Goal: Transaction & Acquisition: Purchase product/service

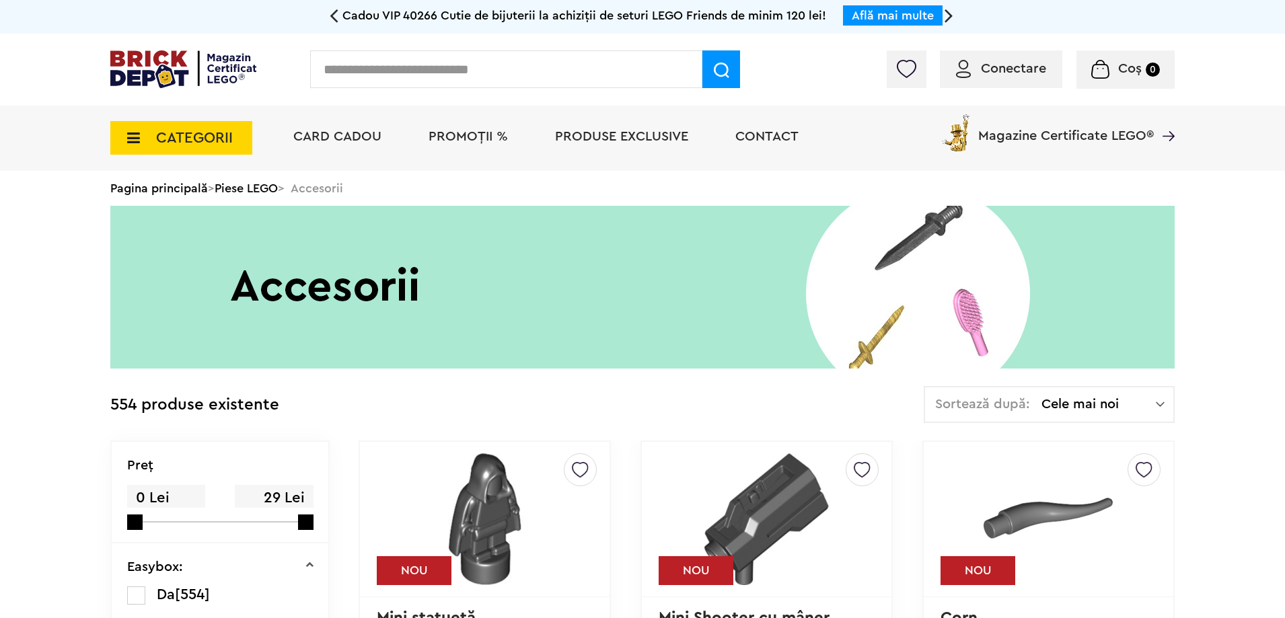
click at [472, 138] on span "PROMOȚII %" at bounding box center [468, 136] width 79 height 13
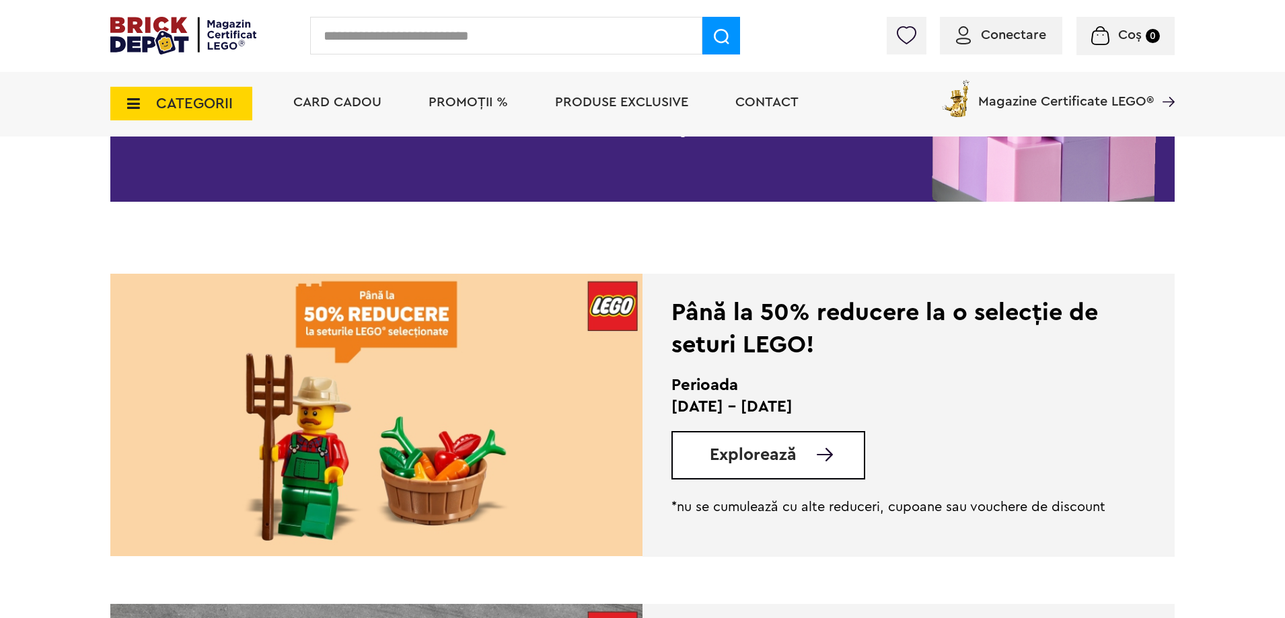
scroll to position [269, 0]
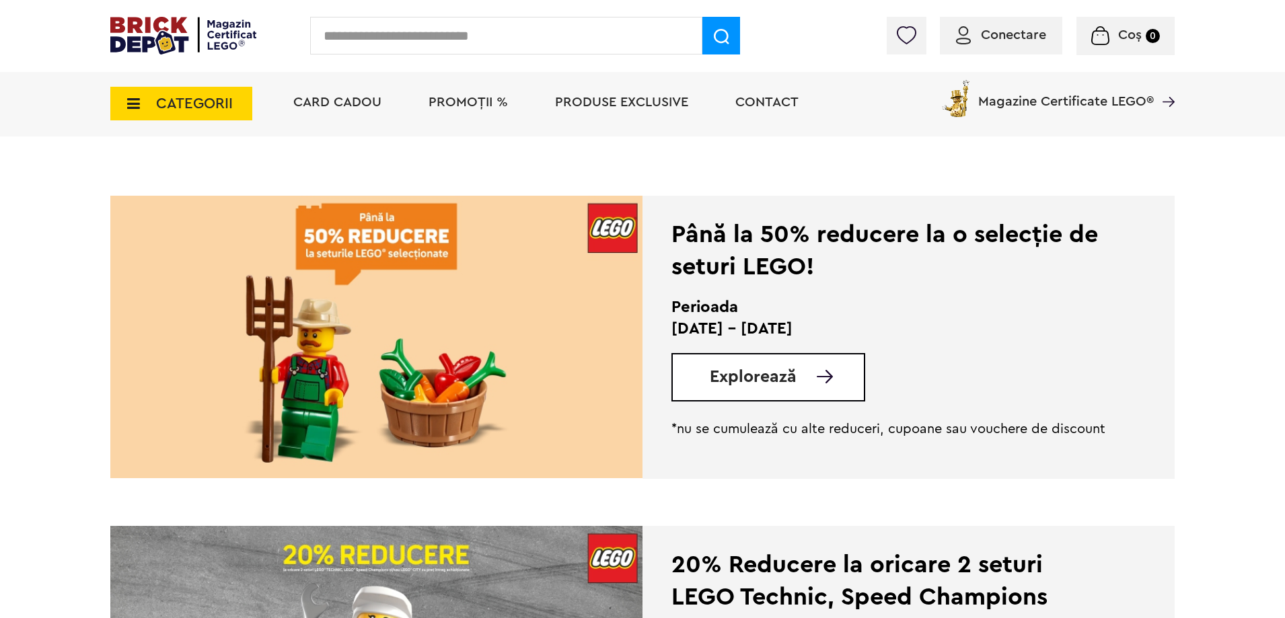
click at [754, 372] on span "Explorează" at bounding box center [753, 377] width 87 height 17
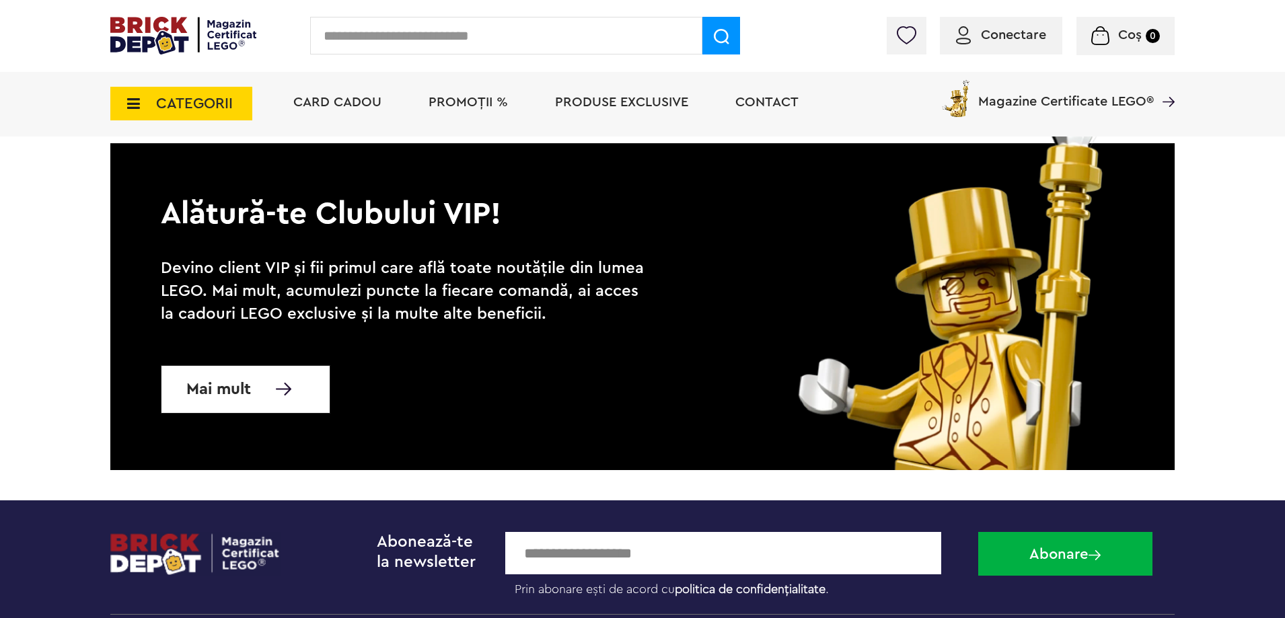
scroll to position [7270, 0]
